Goal: Task Accomplishment & Management: Complete application form

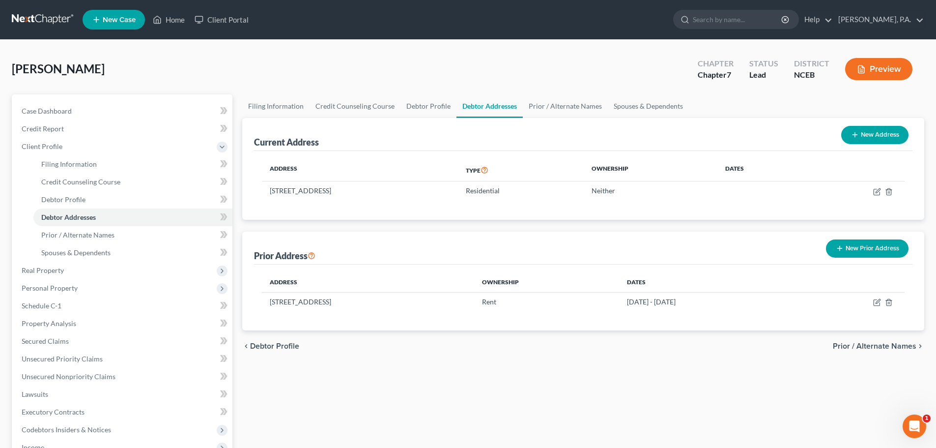
click at [39, 19] on link at bounding box center [43, 20] width 63 height 18
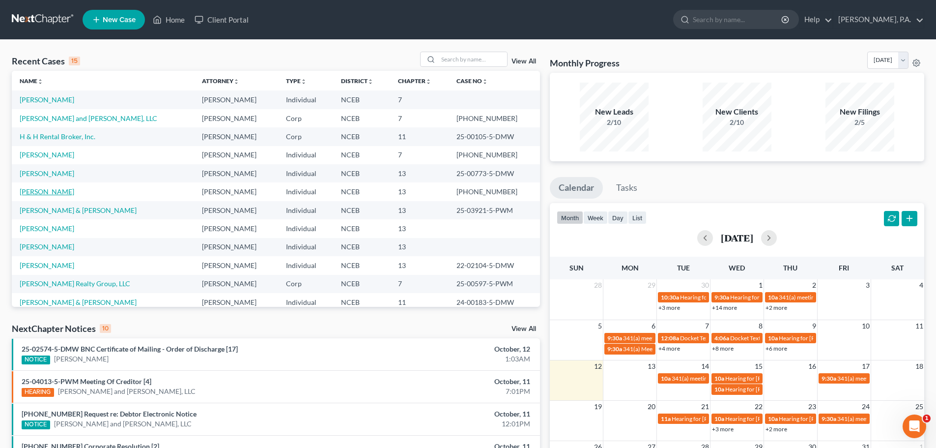
click at [59, 190] on link "[PERSON_NAME]" at bounding box center [47, 191] width 55 height 8
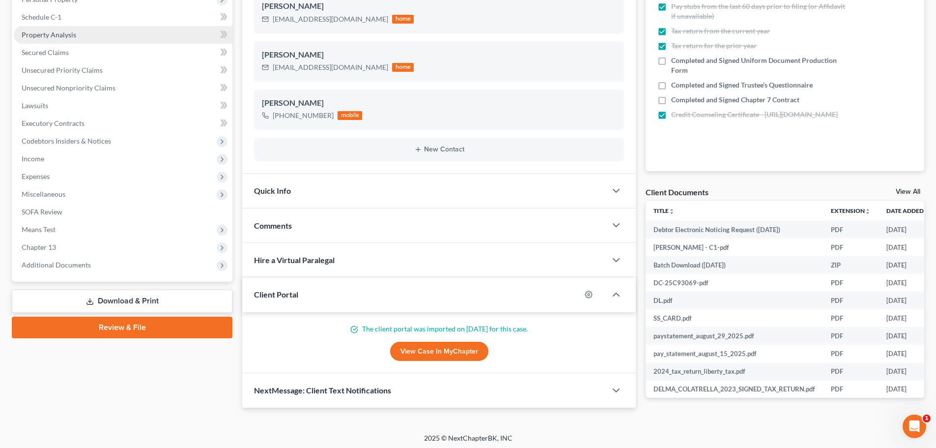
scroll to position [185, 0]
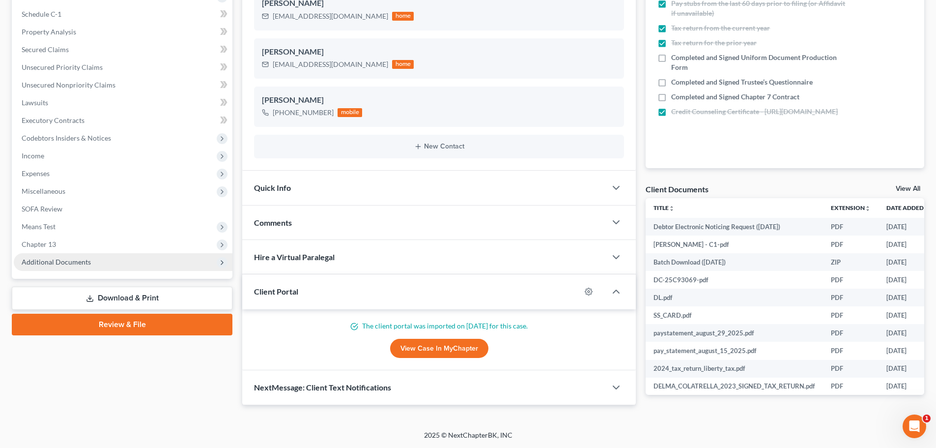
click at [76, 261] on span "Additional Documents" at bounding box center [56, 261] width 69 height 8
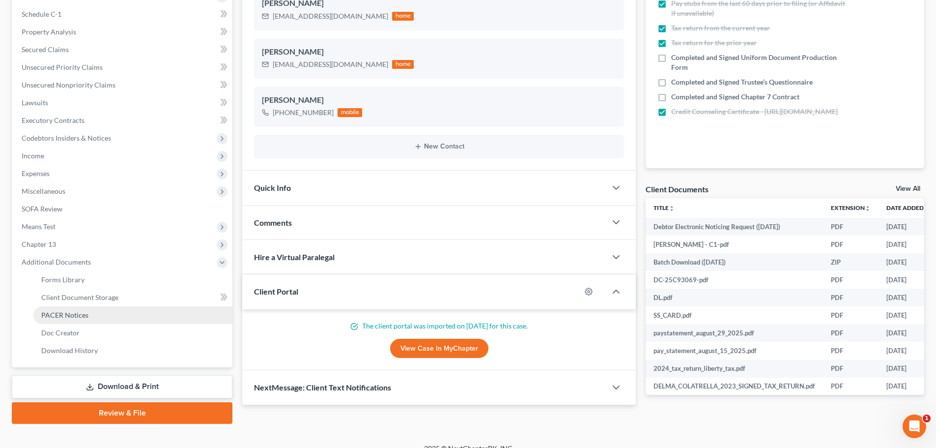
click at [93, 310] on link "PACER Notices" at bounding box center [132, 315] width 199 height 18
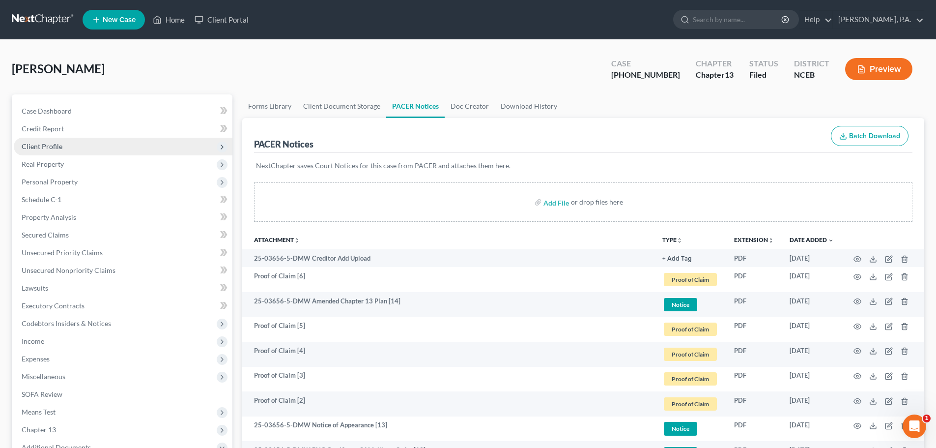
click at [87, 139] on span "Client Profile" at bounding box center [123, 147] width 219 height 18
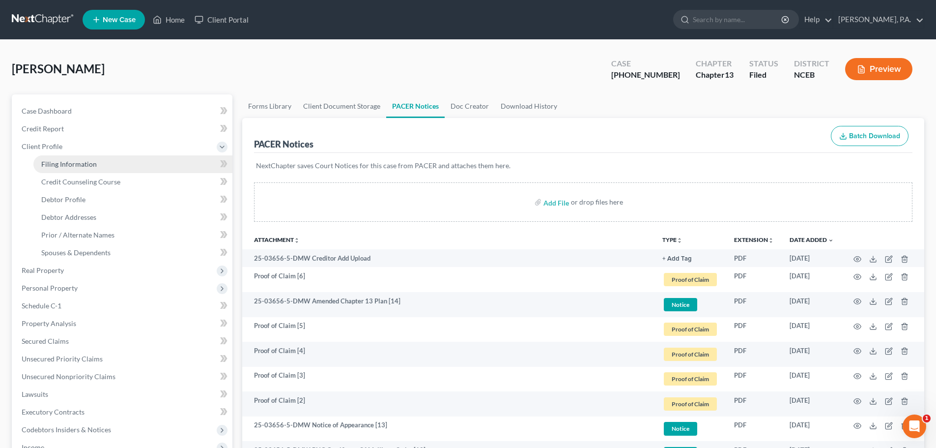
click at [112, 160] on link "Filing Information" at bounding box center [132, 164] width 199 height 18
select select "1"
select select "0"
select select "3"
select select "57"
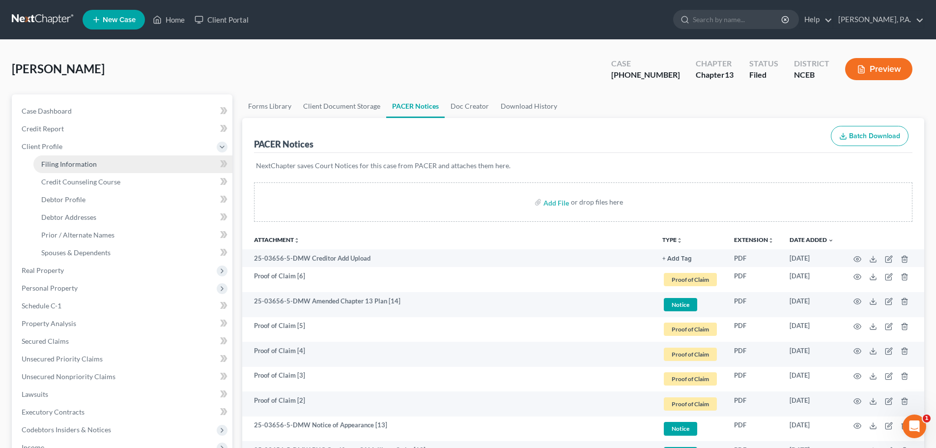
select select "0"
select select "28"
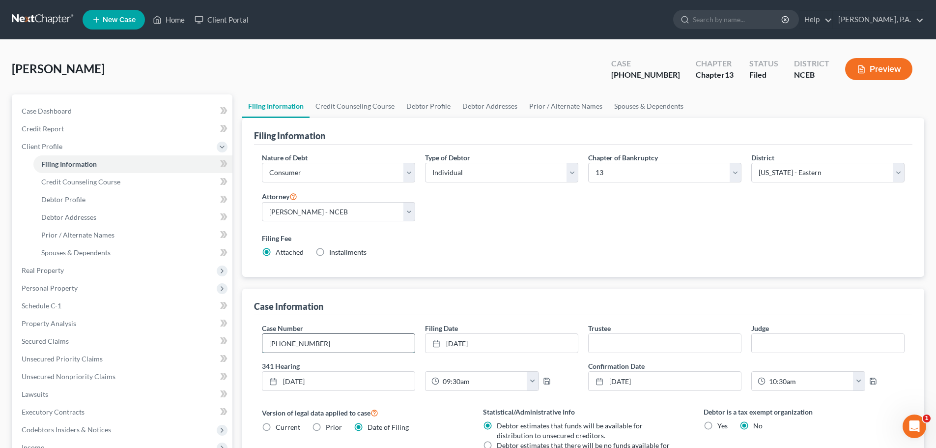
click at [392, 345] on input "[PHONE_NUMBER]" at bounding box center [338, 343] width 152 height 19
type input "25-03656-5-DMW"
click at [185, 186] on link "Credit Counseling Course" at bounding box center [132, 182] width 199 height 18
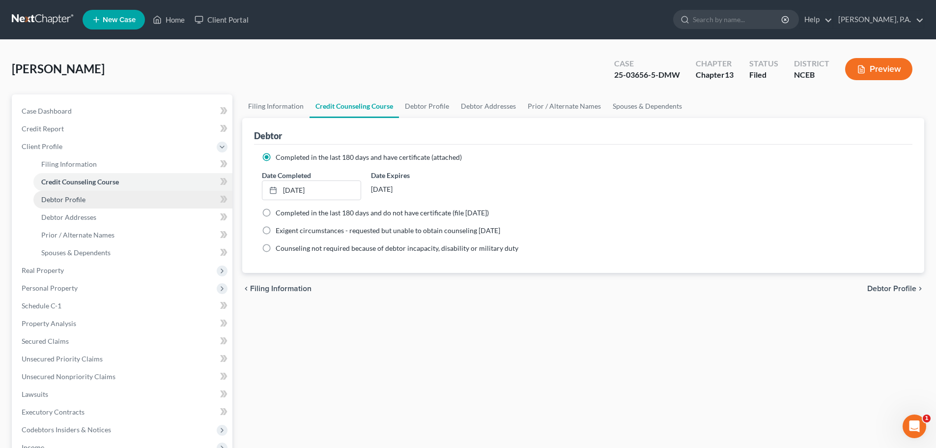
click at [179, 201] on link "Debtor Profile" at bounding box center [132, 200] width 199 height 18
select select "0"
select select "1"
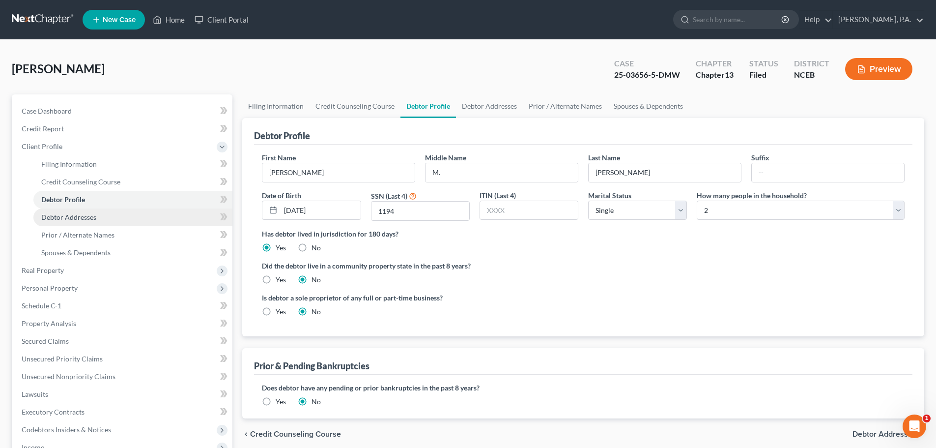
click at [182, 217] on link "Debtor Addresses" at bounding box center [132, 217] width 199 height 18
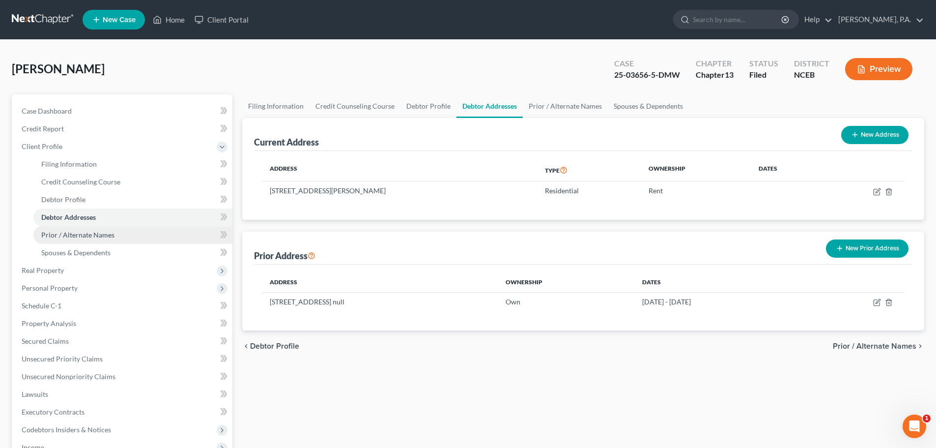
click at [181, 241] on link "Prior / Alternate Names" at bounding box center [132, 235] width 199 height 18
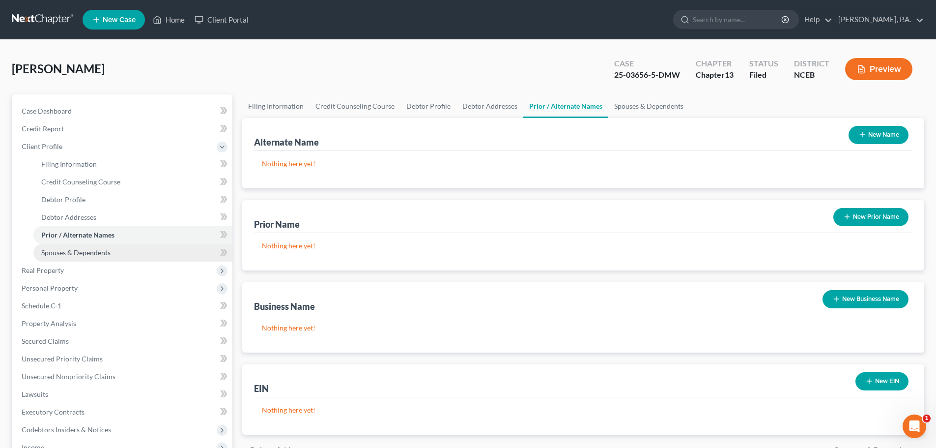
click at [179, 254] on link "Spouses & Dependents" at bounding box center [132, 253] width 199 height 18
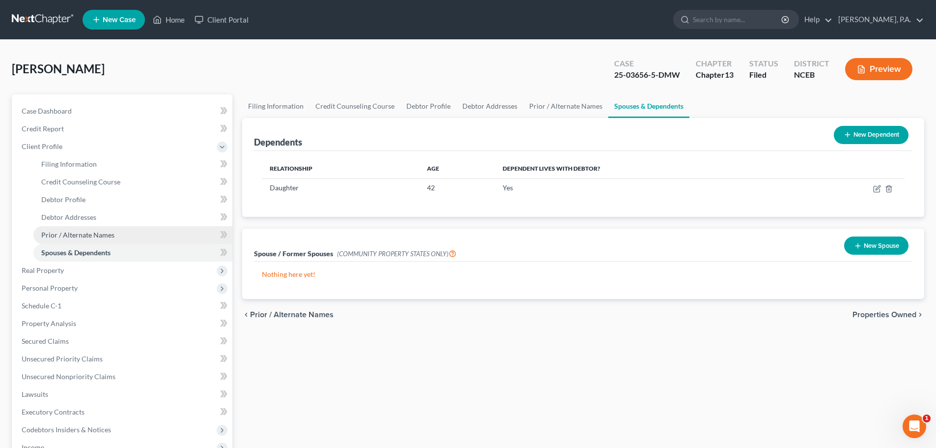
scroll to position [216, 0]
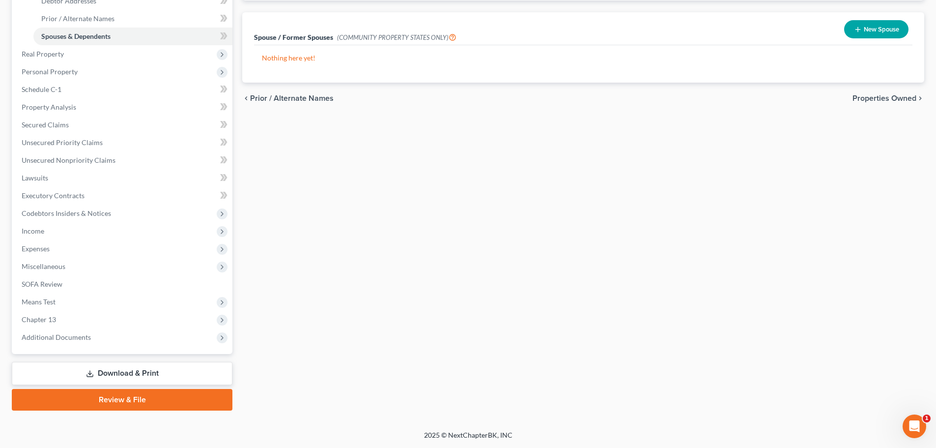
click at [173, 367] on link "Download & Print" at bounding box center [122, 373] width 221 height 23
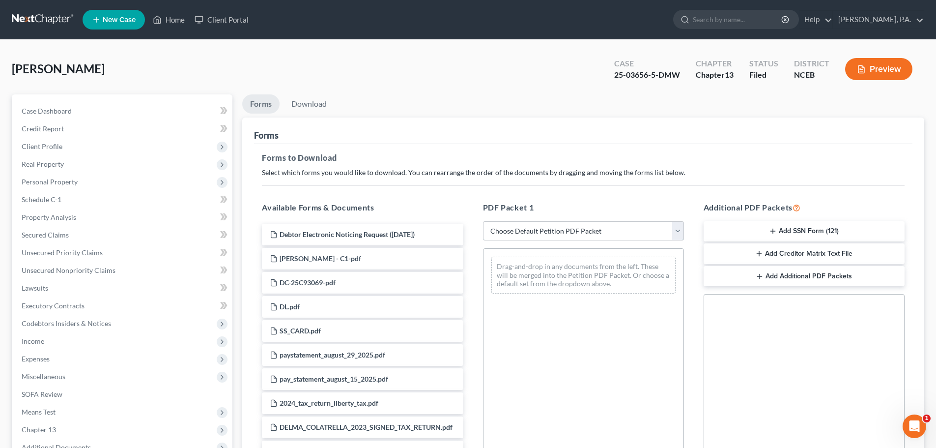
click at [506, 233] on select "Choose Default Petition PDF Packet Complete Bankruptcy Petition (all forms and …" at bounding box center [583, 231] width 201 height 20
select select "2"
click at [483, 221] on select "Choose Default Petition PDF Packet Complete Bankruptcy Petition (all forms and …" at bounding box center [583, 231] width 201 height 20
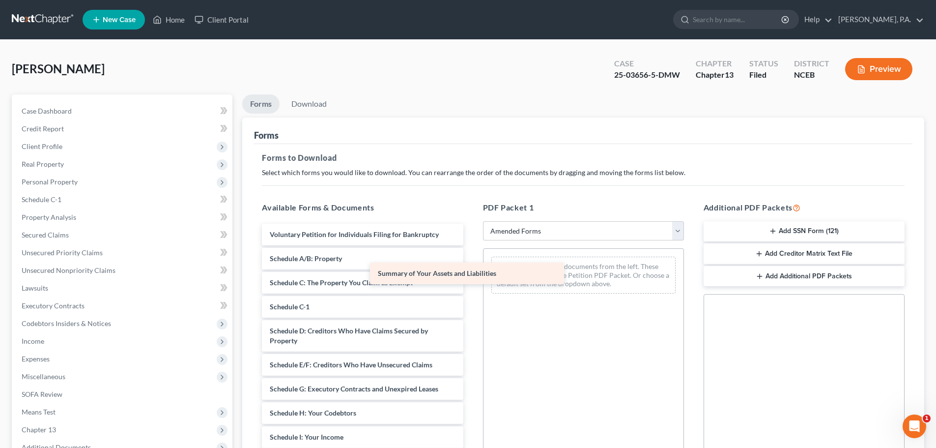
drag, startPoint x: 419, startPoint y: 261, endPoint x: 527, endPoint y: 276, distance: 109.1
click at [471, 276] on div "Summary of Your Assets and Liabilities Voluntary Petition for Individuals Filin…" at bounding box center [362, 454] width 217 height 460
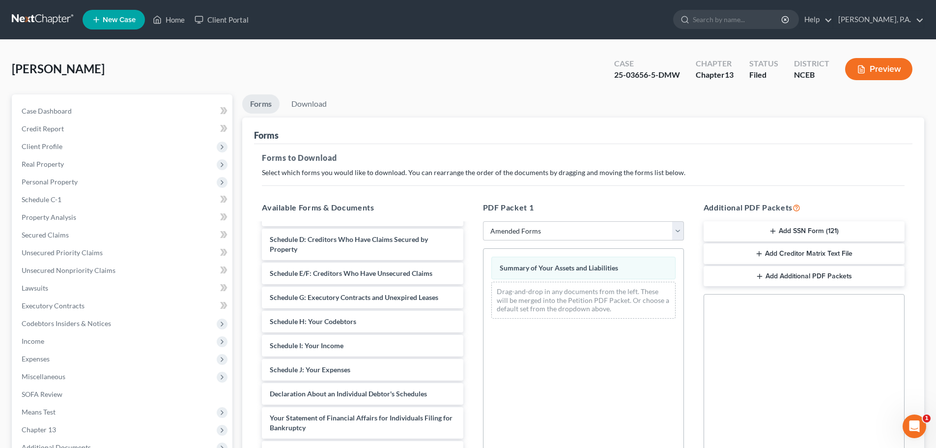
scroll to position [159, 0]
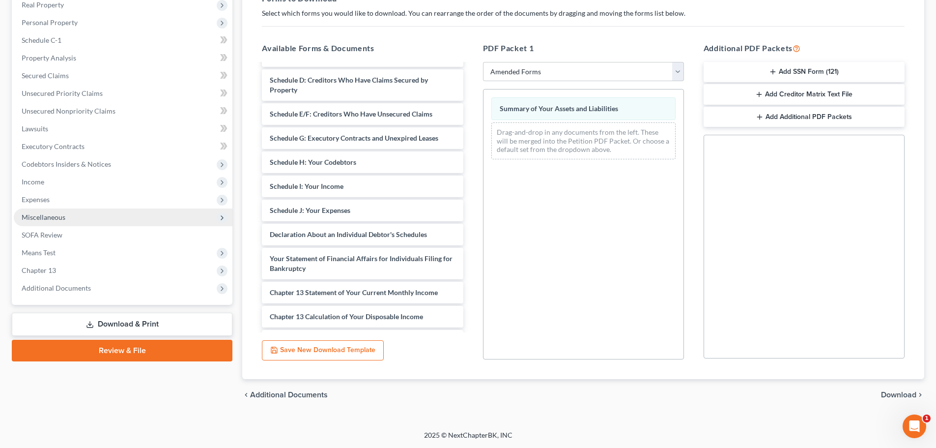
click at [113, 217] on span "Miscellaneous" at bounding box center [123, 217] width 219 height 18
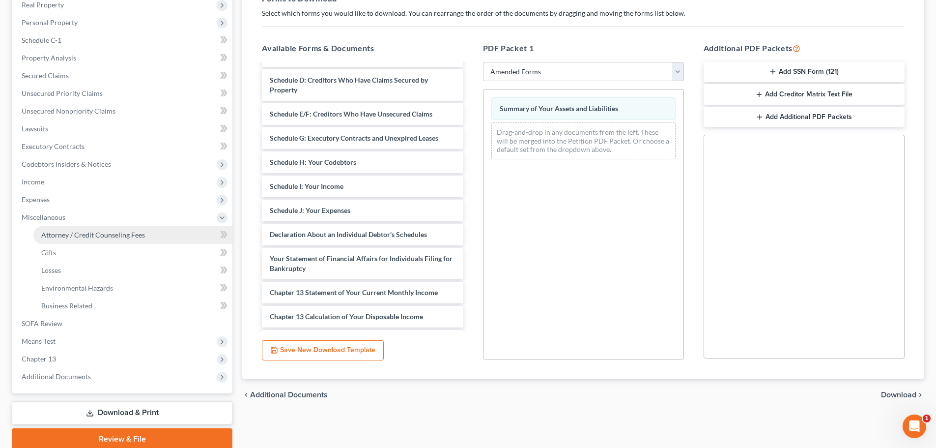
click at [118, 241] on link "Attorney / Credit Counseling Fees" at bounding box center [132, 235] width 199 height 18
select select "0"
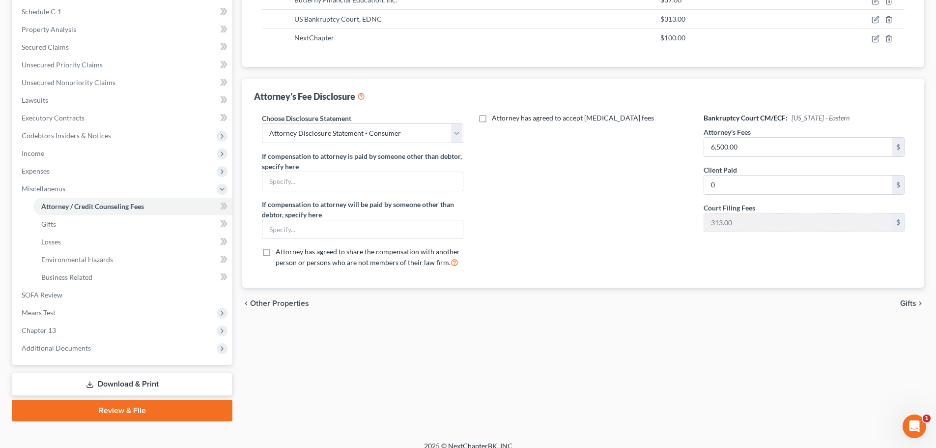
scroll to position [198, 0]
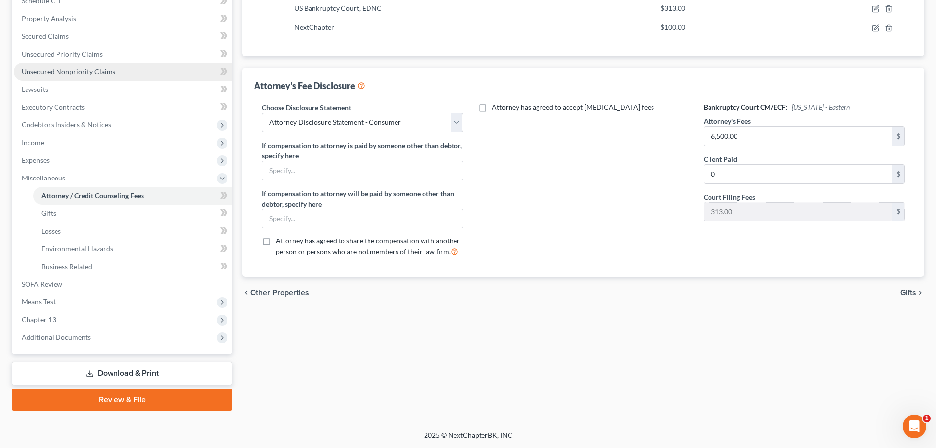
click at [95, 69] on span "Unsecured Nonpriority Claims" at bounding box center [69, 71] width 94 height 8
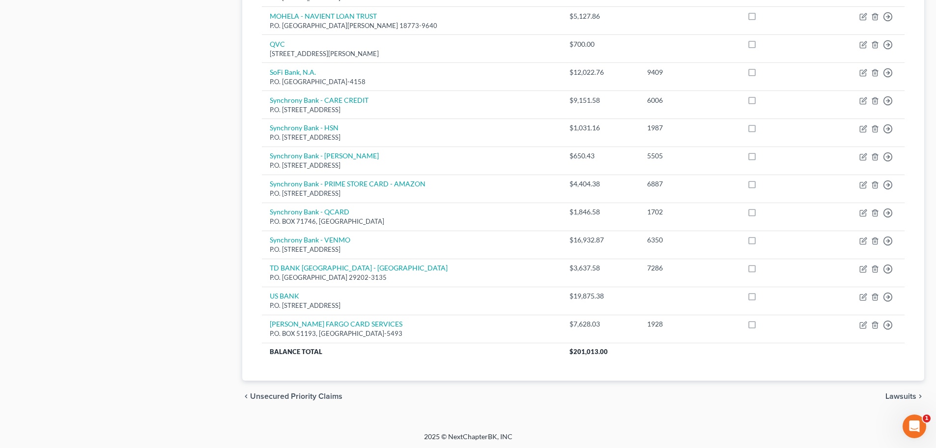
scroll to position [328, 0]
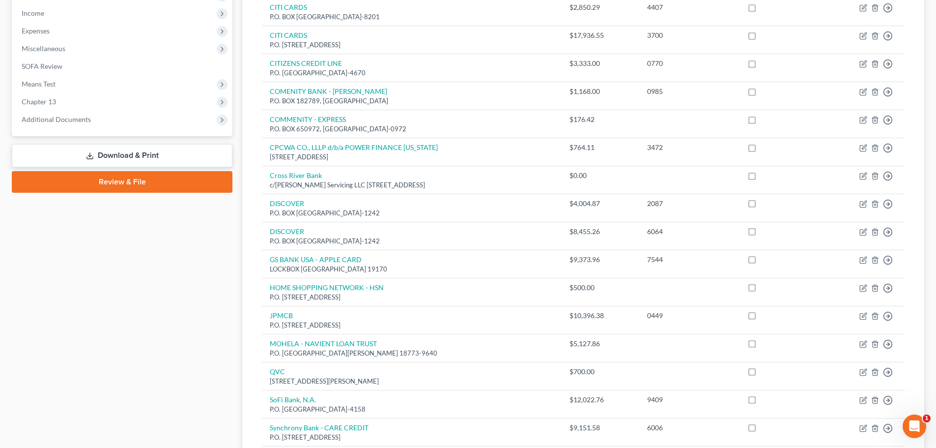
click at [184, 155] on link "Download & Print" at bounding box center [122, 155] width 221 height 23
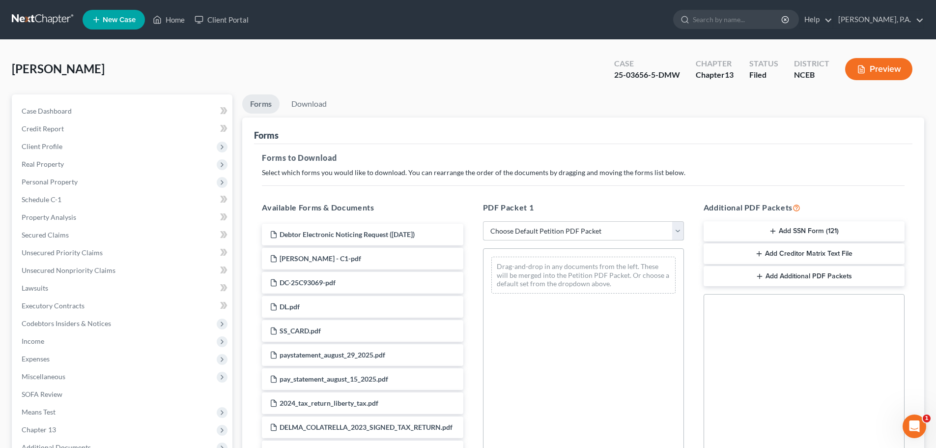
click at [520, 232] on select "Choose Default Petition PDF Packet Complete Bankruptcy Petition (all forms and …" at bounding box center [583, 231] width 201 height 20
select select "2"
click at [483, 221] on select "Choose Default Petition PDF Packet Complete Bankruptcy Petition (all forms and …" at bounding box center [583, 231] width 201 height 20
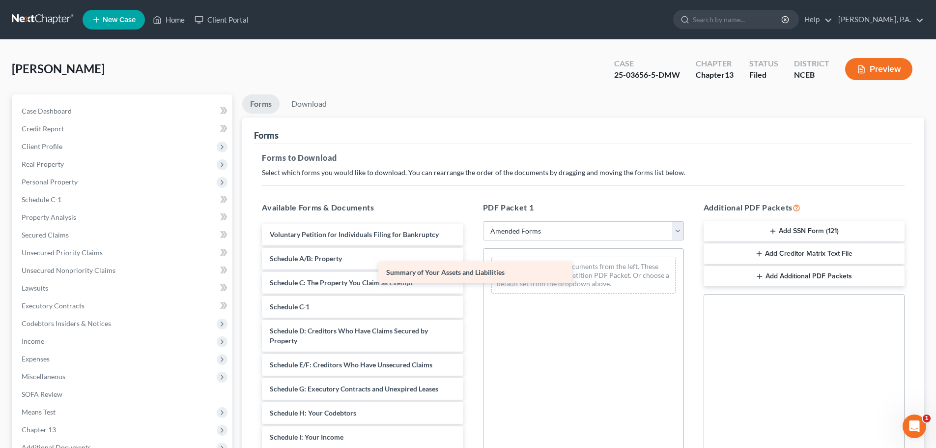
drag, startPoint x: 437, startPoint y: 261, endPoint x: 552, endPoint y: 271, distance: 115.8
click at [471, 271] on div "Summary of Your Assets and Liabilities Voluntary Petition for Individuals Filin…" at bounding box center [362, 454] width 217 height 460
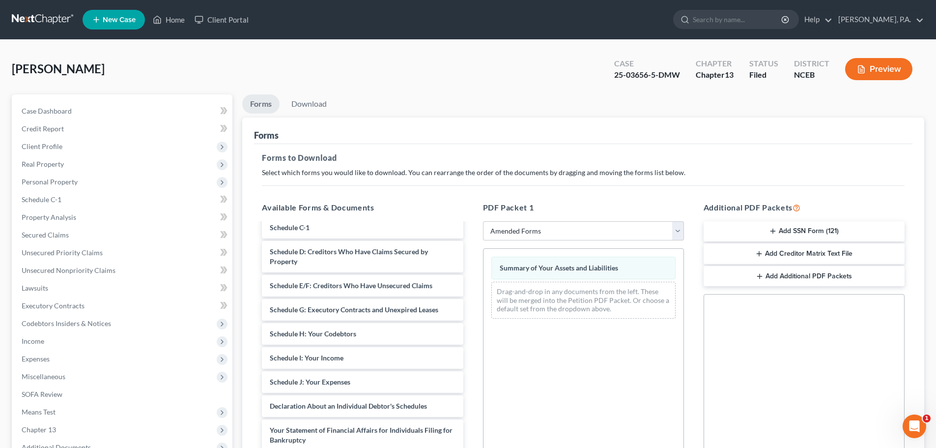
scroll to position [128, 0]
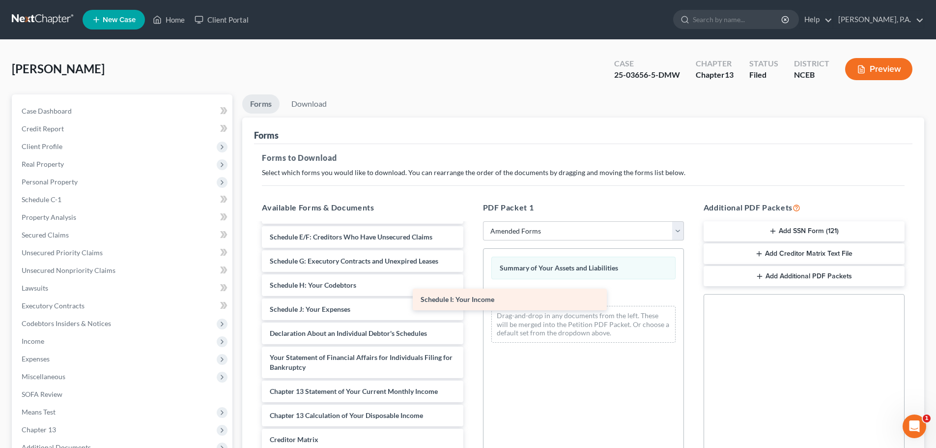
drag, startPoint x: 432, startPoint y: 314, endPoint x: 585, endPoint y: 304, distance: 153.1
click at [471, 304] on div "Schedule I: Your Income Voluntary Petition for Individuals Filing for Bankruptc…" at bounding box center [362, 314] width 217 height 436
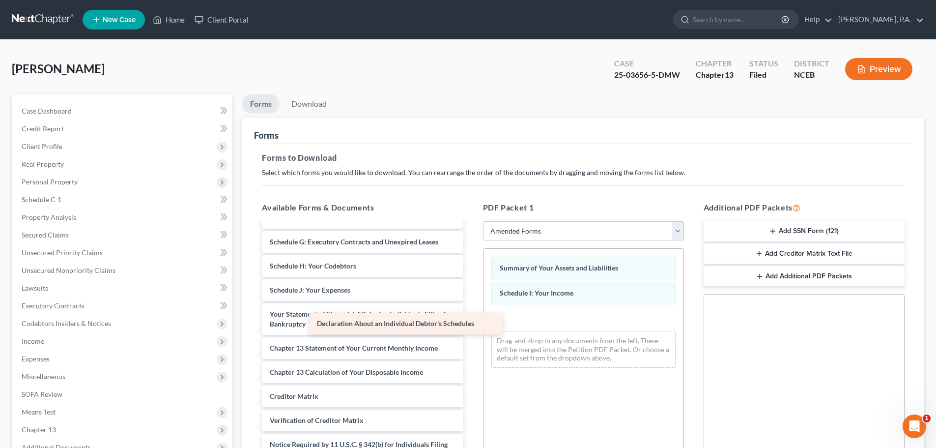
scroll to position [147, 0]
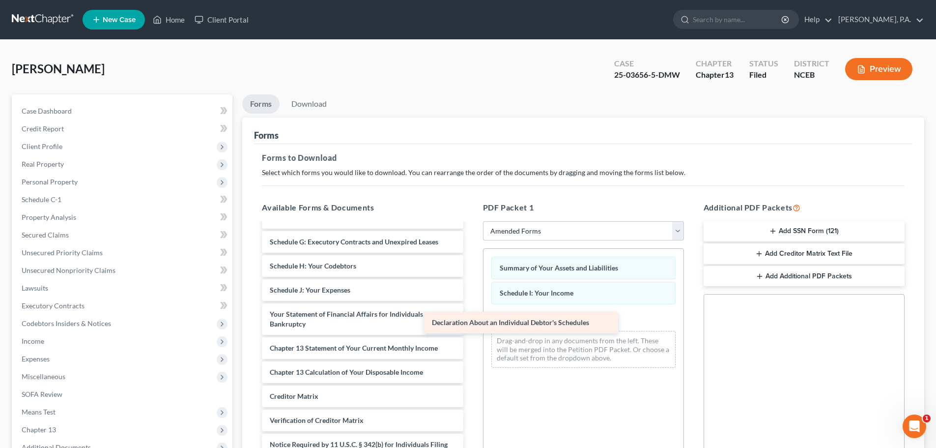
drag, startPoint x: 426, startPoint y: 287, endPoint x: 589, endPoint y: 320, distance: 165.3
click at [471, 320] on div "Declaration About an Individual Debtor's Schedules Voluntary Petition for Indiv…" at bounding box center [362, 283] width 217 height 412
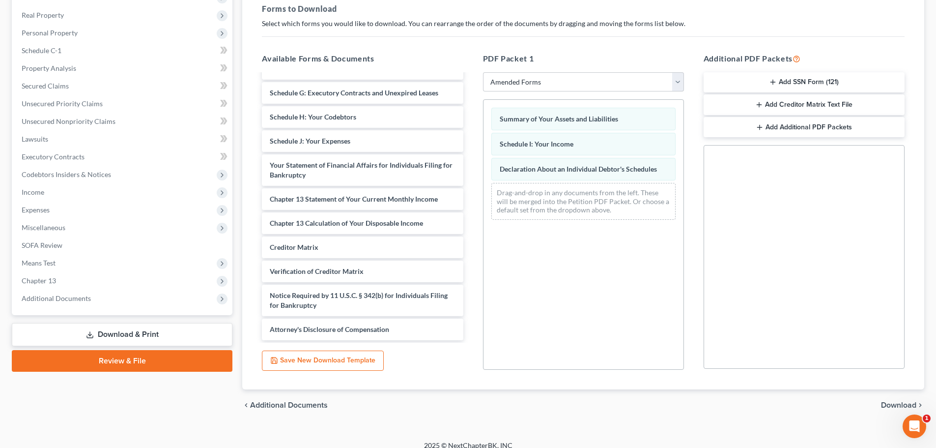
scroll to position [159, 0]
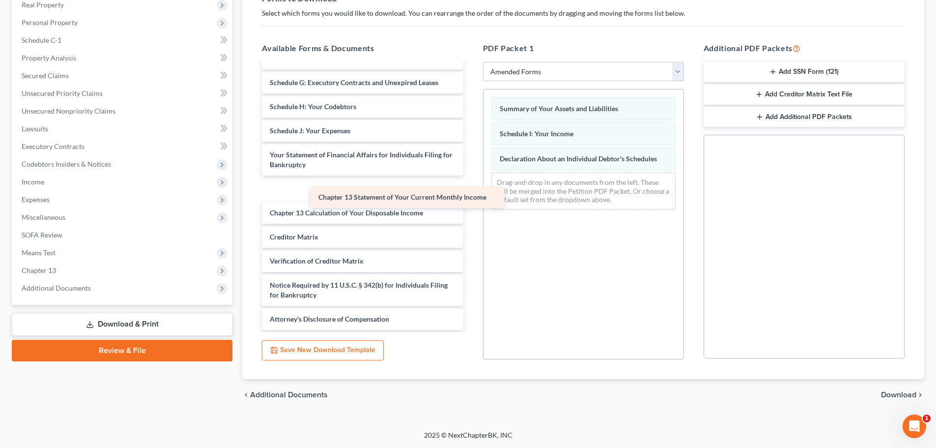
drag, startPoint x: 414, startPoint y: 186, endPoint x: 474, endPoint y: 196, distance: 60.4
click at [471, 196] on div "Chapter 13 Statement of Your Current Monthly Income Voluntary Petition for Indi…" at bounding box center [362, 123] width 217 height 412
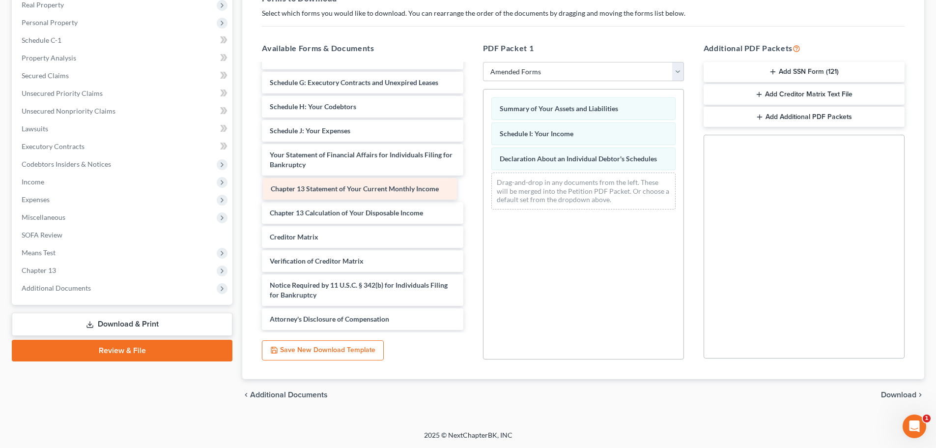
scroll to position [123, 0]
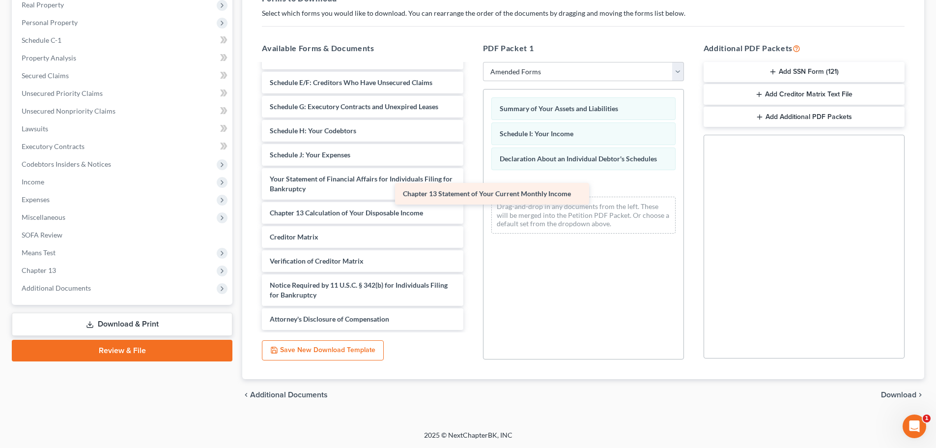
drag, startPoint x: 417, startPoint y: 191, endPoint x: 550, endPoint y: 196, distance: 133.2
click at [471, 196] on div "Chapter 13 Statement of Your Current Monthly Income Voluntary Petition for Indi…" at bounding box center [362, 136] width 217 height 388
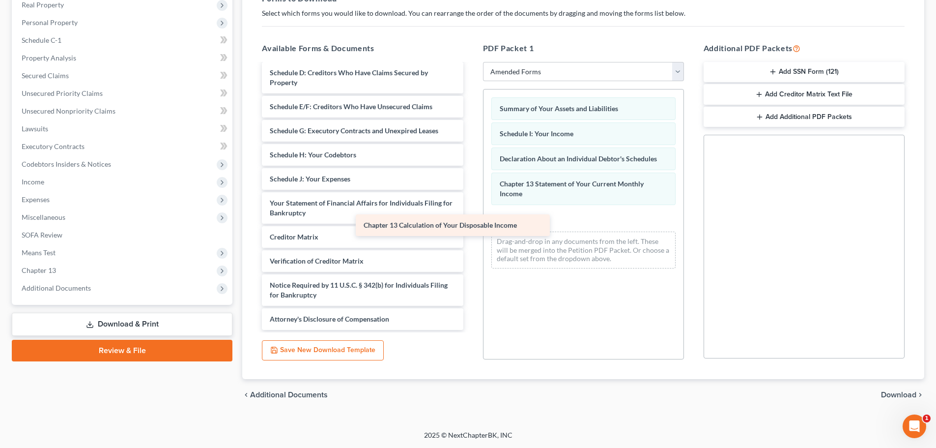
scroll to position [99, 0]
drag, startPoint x: 431, startPoint y: 208, endPoint x: 577, endPoint y: 218, distance: 146.2
click at [471, 218] on div "Chapter 13 Calculation of Your Disposable Income Voluntary Petition for Individ…" at bounding box center [362, 148] width 217 height 364
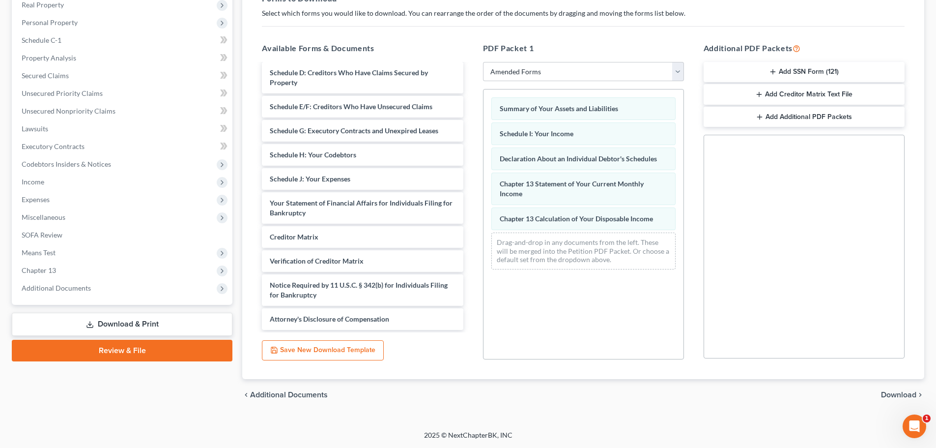
click at [883, 393] on span "Download" at bounding box center [898, 395] width 35 height 8
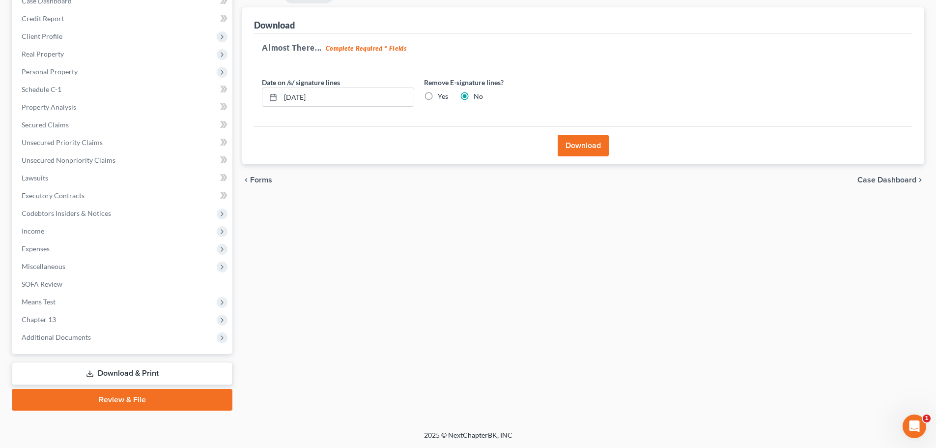
scroll to position [110, 0]
click at [567, 150] on button "Download" at bounding box center [583, 146] width 51 height 22
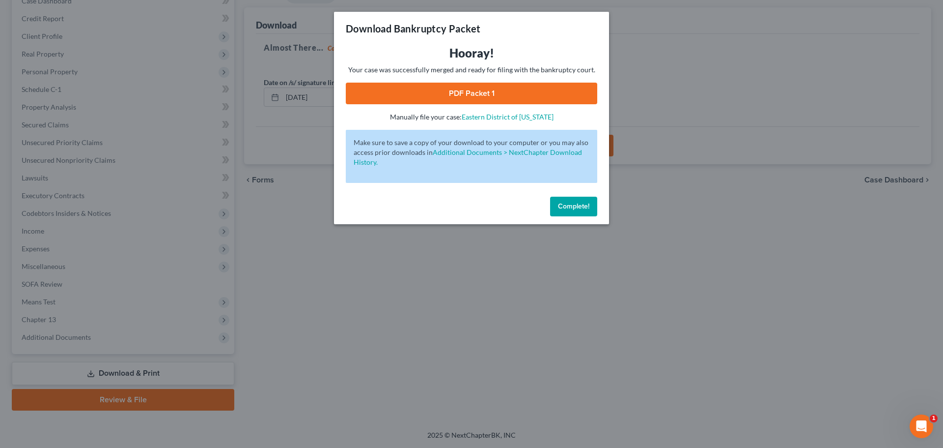
click at [440, 91] on link "PDF Packet 1" at bounding box center [472, 94] width 252 height 22
click at [568, 203] on span "Complete!" at bounding box center [573, 206] width 31 height 8
